Goal: Book appointment/travel/reservation

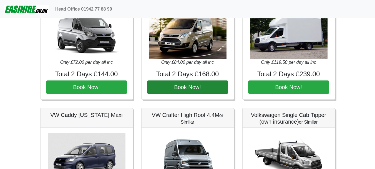
scroll to position [306, 0]
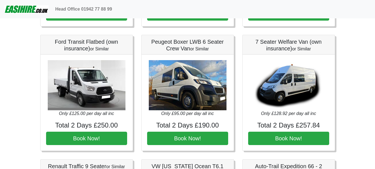
scroll to position [493, 0]
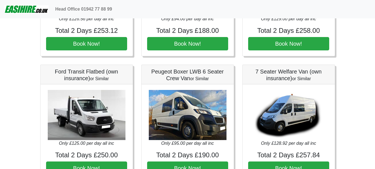
scroll to position [556, 0]
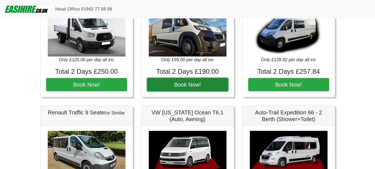
click at [194, 86] on button "Book Now!" at bounding box center [187, 84] width 81 height 13
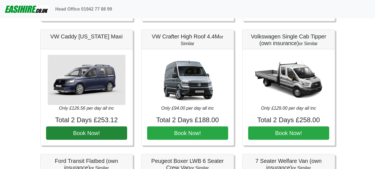
scroll to position [278, 0]
